Goal: Information Seeking & Learning: Find specific fact

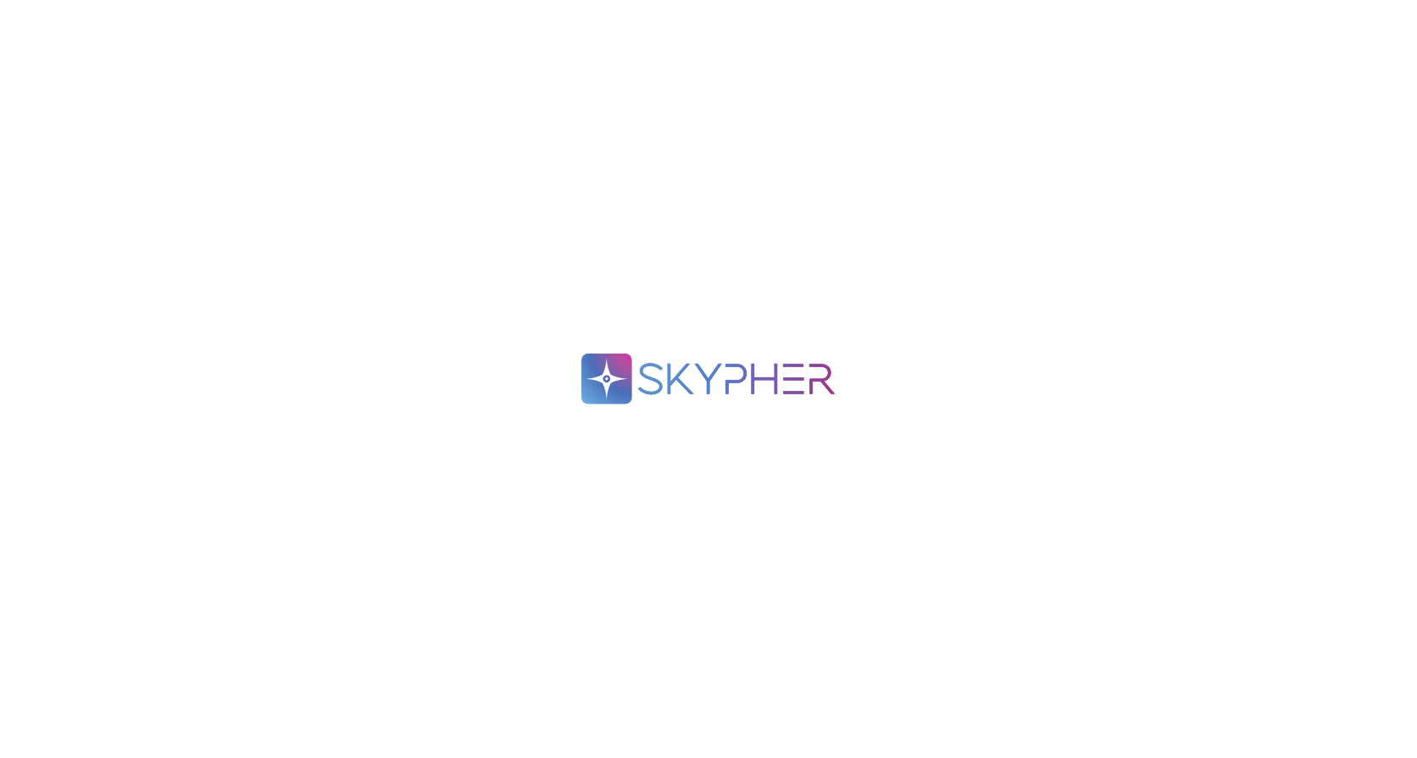
click at [1148, 303] on div ".spin { animation: rotate 2s linear infinite; transform-origin: 90px 90px; } @k…" at bounding box center [708, 379] width 1417 height 758
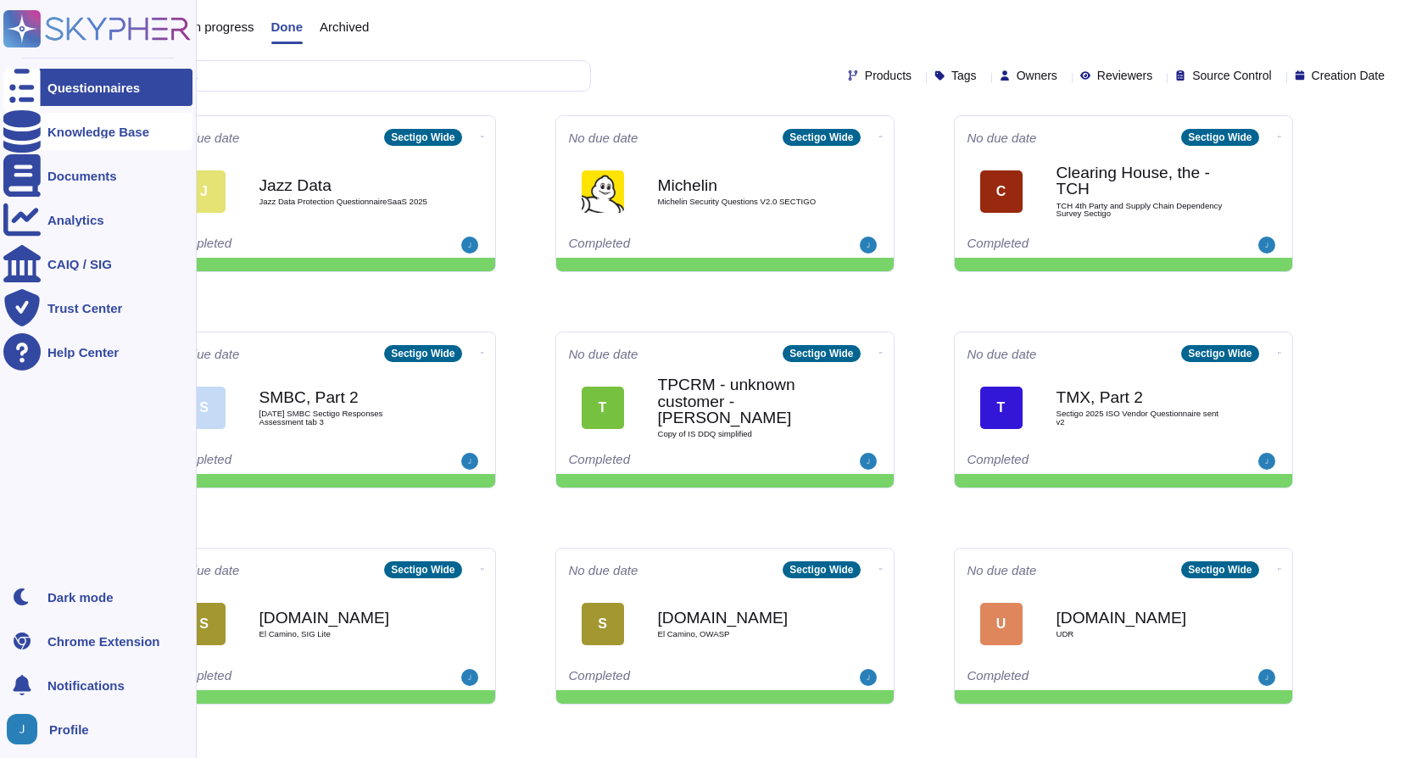
click at [37, 126] on div at bounding box center [21, 131] width 37 height 37
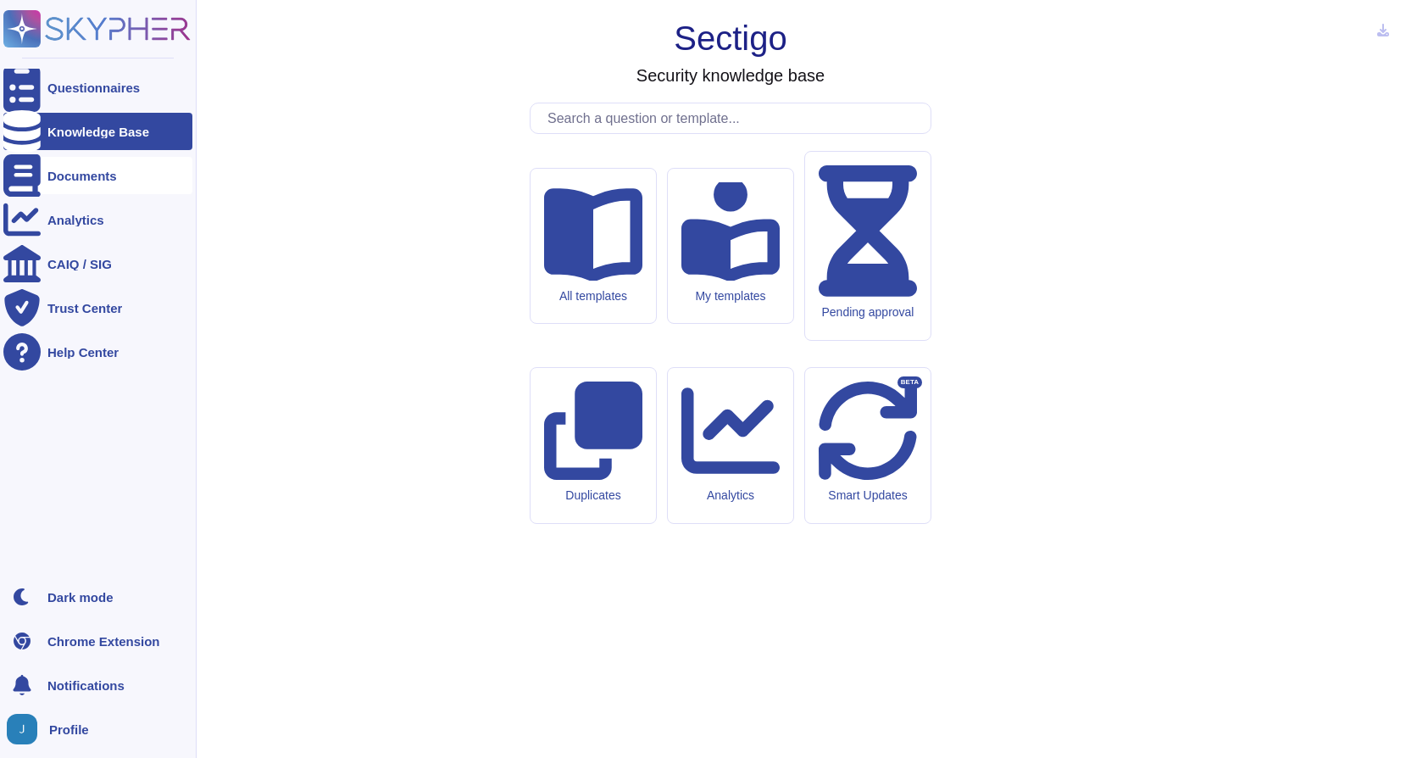
click at [38, 177] on div at bounding box center [21, 175] width 37 height 37
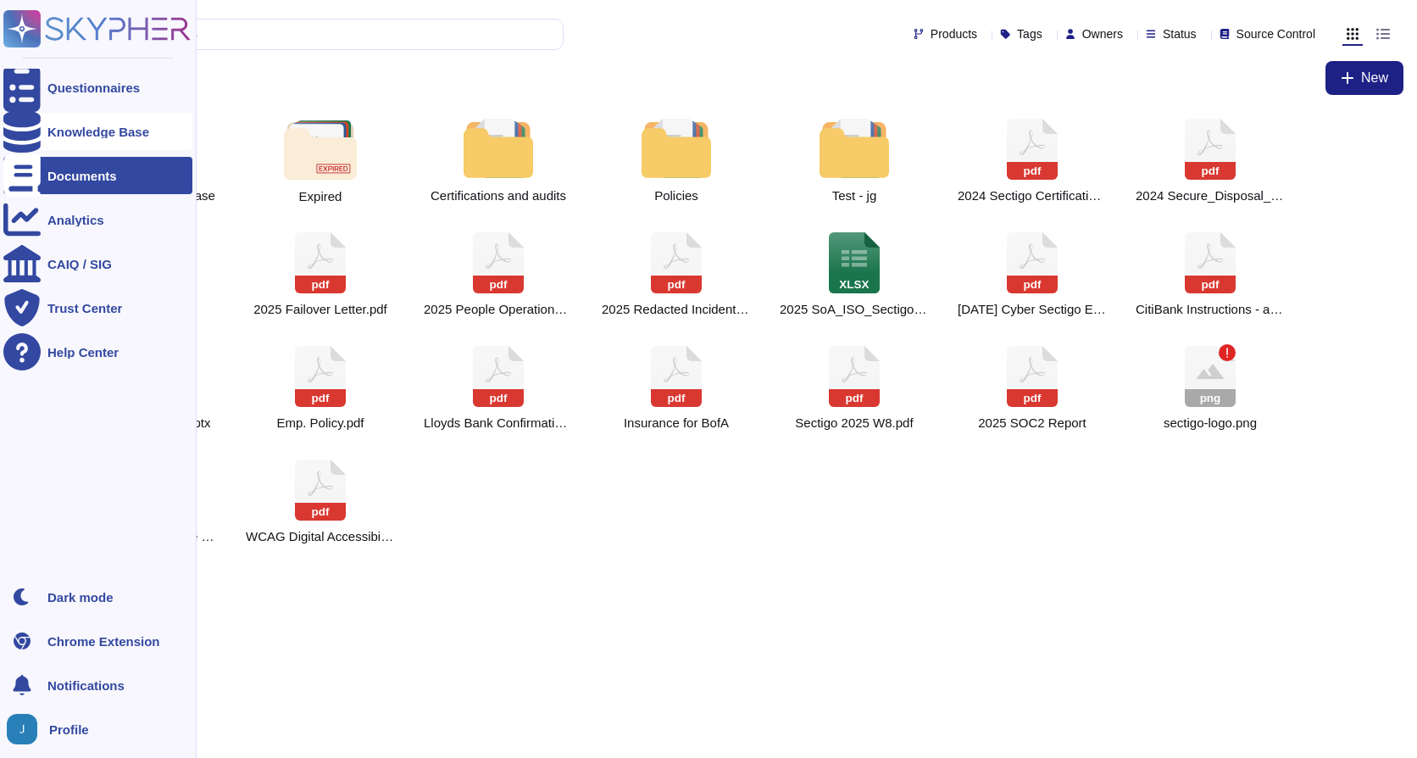
click at [17, 132] on icon at bounding box center [21, 131] width 37 height 42
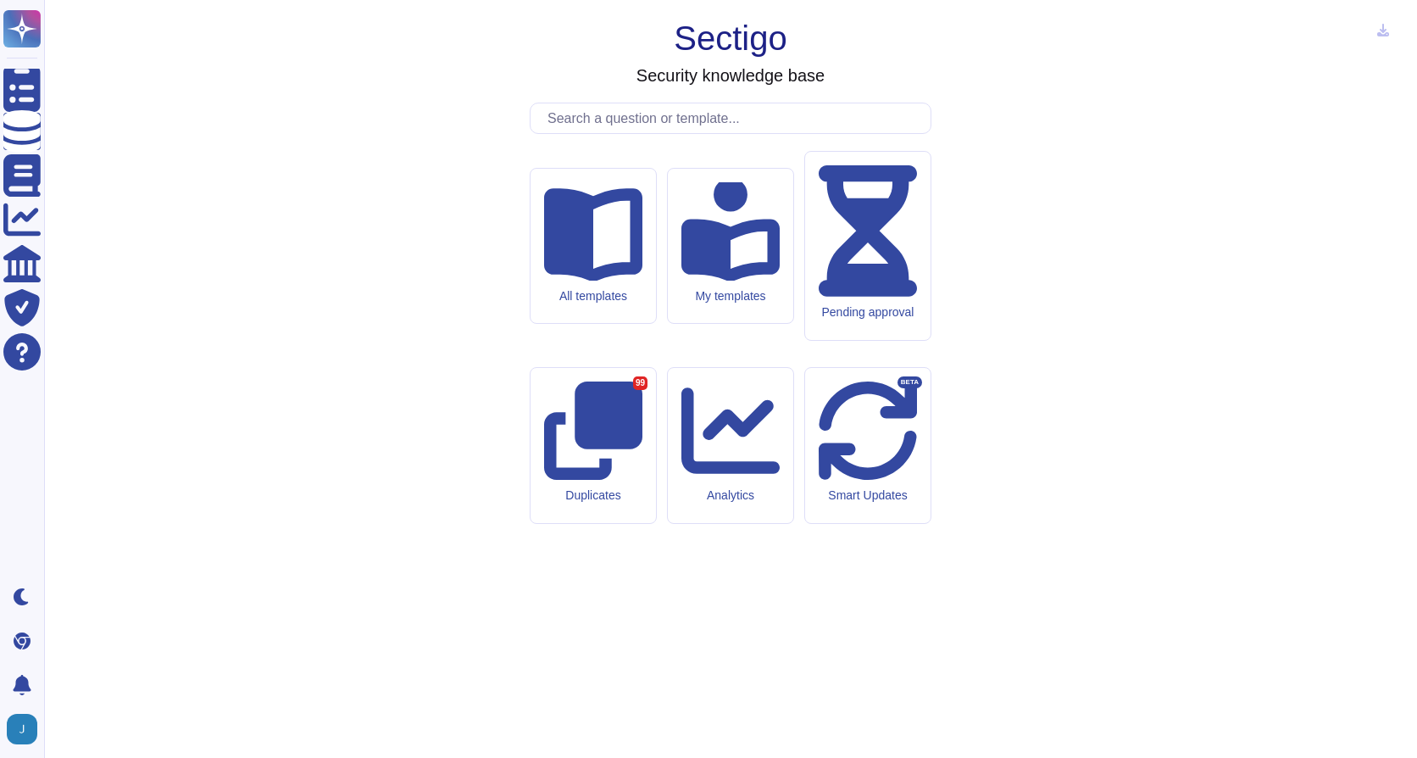
click at [687, 133] on input "text" at bounding box center [735, 118] width 392 height 30
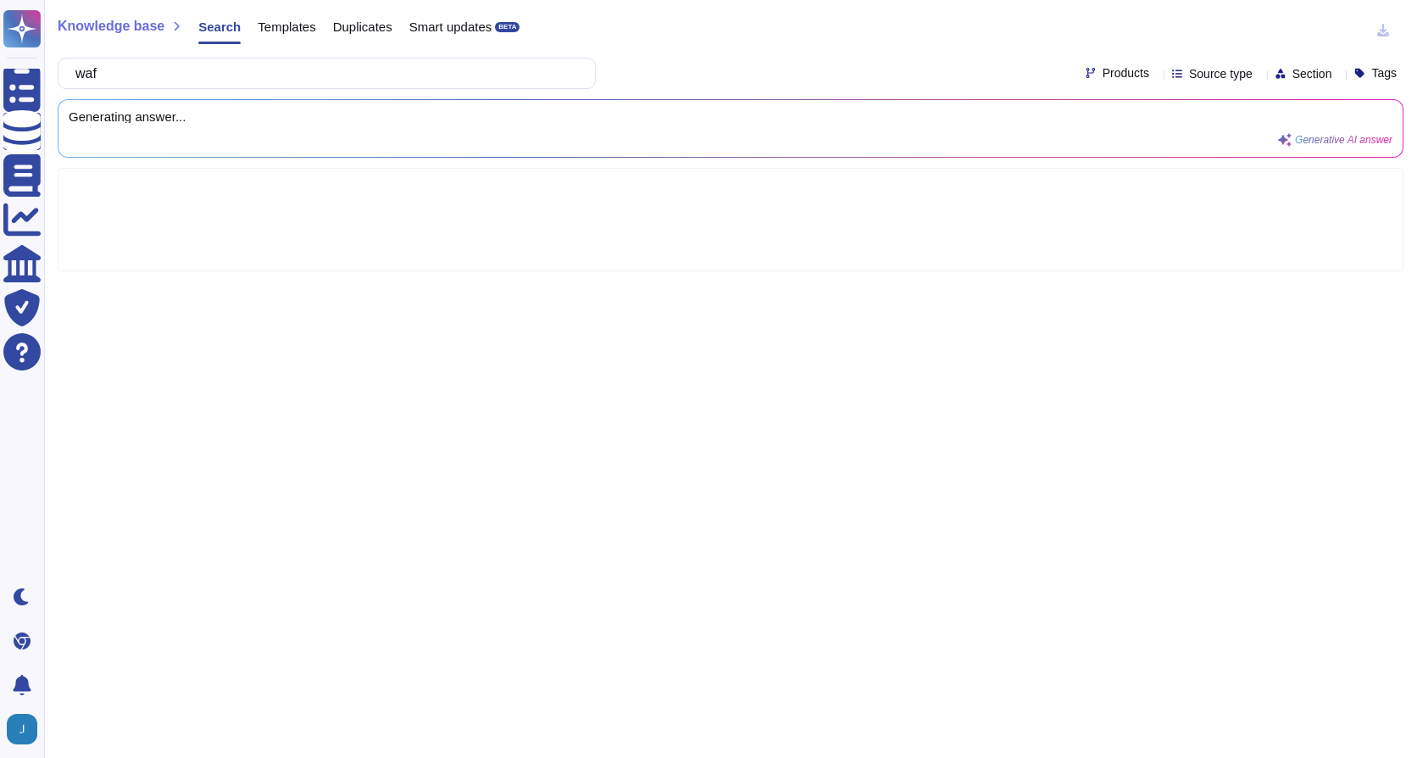
type input "waf"
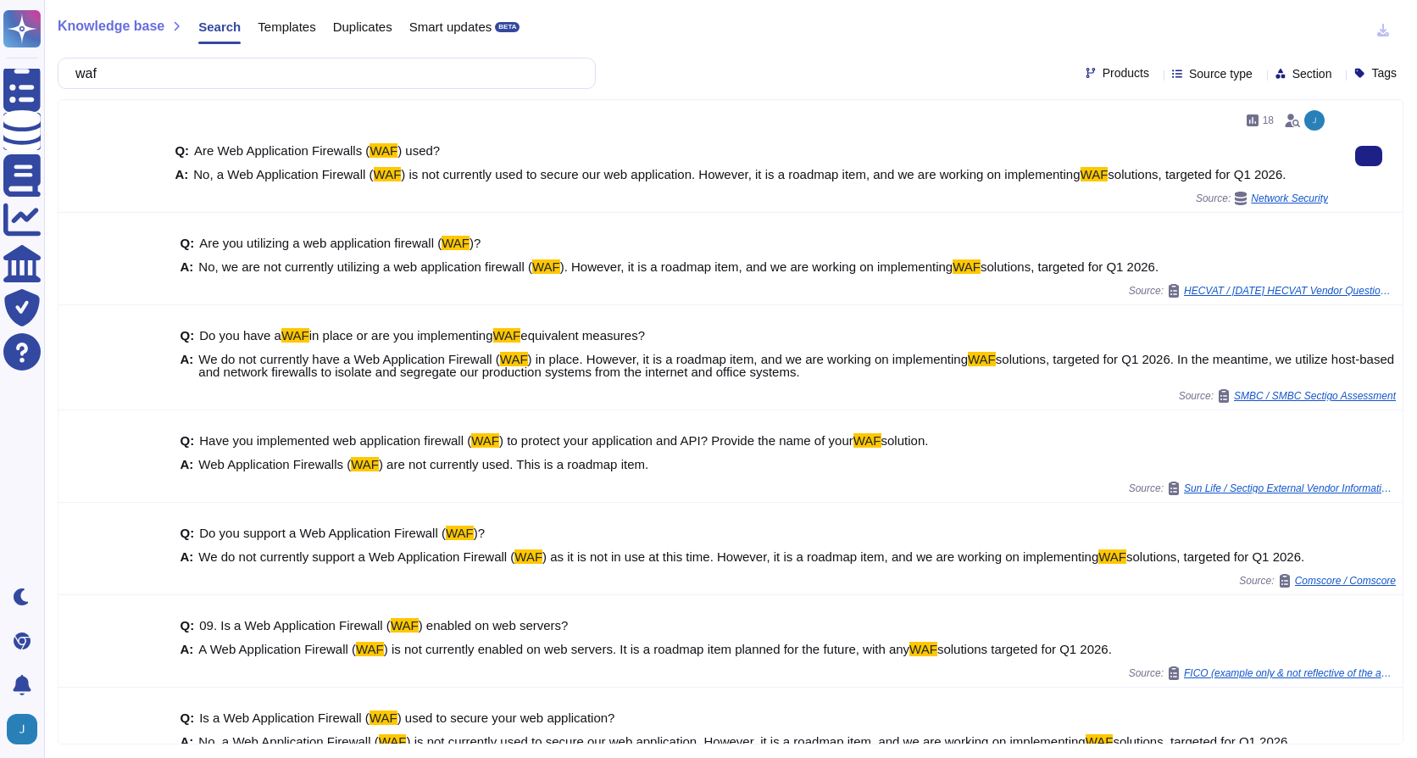
drag, startPoint x: 191, startPoint y: 174, endPoint x: 1292, endPoint y: 173, distance: 1101.1
click at [1292, 173] on div "A: No, a Web Application Firewall ( WAF ) is not currently used to secure our w…" at bounding box center [752, 174] width 1154 height 13
copy span "No, a Web Application Firewall ( WAF ) is not currently used to secure our web …"
